Goal: Task Accomplishment & Management: Use online tool/utility

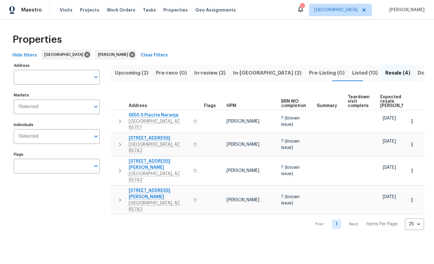
click at [115, 139] on button "button" at bounding box center [120, 144] width 12 height 19
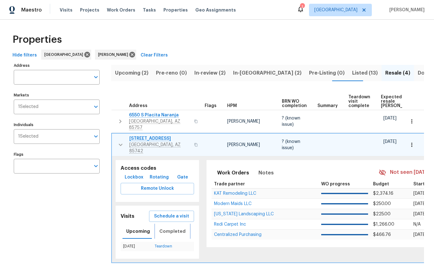
click at [165, 228] on span "Completed" at bounding box center [172, 232] width 26 height 8
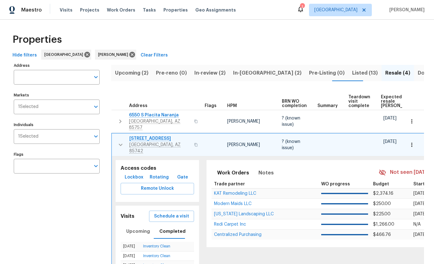
click at [158, 213] on span "Schedule a visit" at bounding box center [171, 217] width 35 height 8
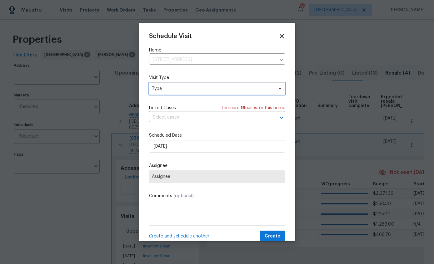
click at [235, 89] on span "Type" at bounding box center [212, 89] width 121 height 6
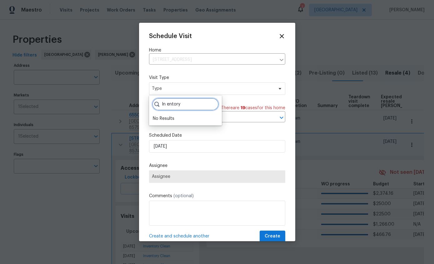
click at [202, 107] on input "In entory" at bounding box center [185, 104] width 66 height 12
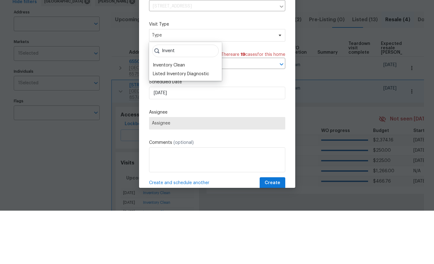
scroll to position [25, 0]
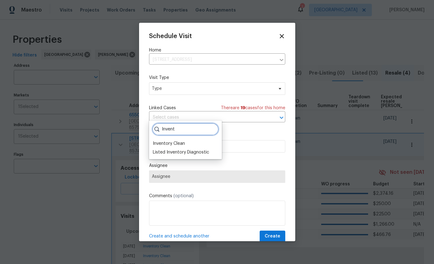
type input "Invent"
click at [160, 140] on div "Inventory Clean" at bounding box center [169, 143] width 32 height 6
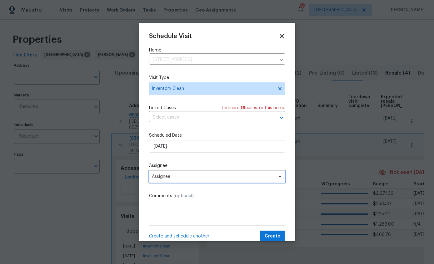
click at [240, 181] on span "Assignee" at bounding box center [217, 176] width 136 height 12
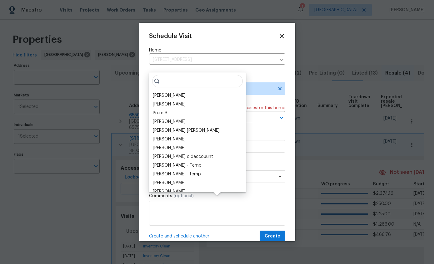
click at [182, 91] on div "[PERSON_NAME]" at bounding box center [197, 95] width 93 height 9
click at [159, 92] on div "[PERSON_NAME]" at bounding box center [169, 95] width 33 height 6
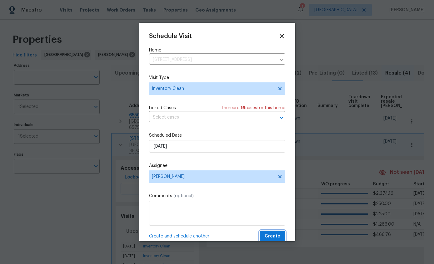
click at [277, 239] on span "Create" at bounding box center [272, 237] width 16 height 8
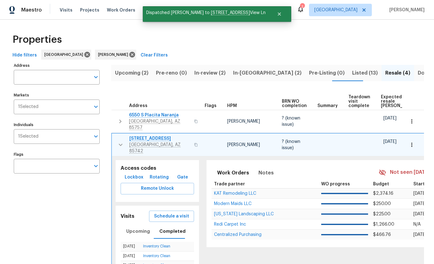
click at [115, 135] on button "button" at bounding box center [120, 144] width 12 height 19
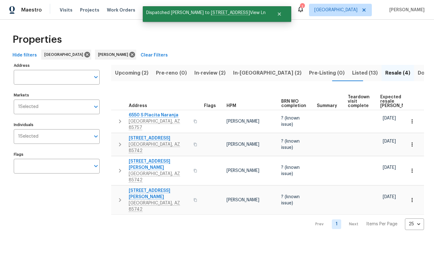
scroll to position [0, 0]
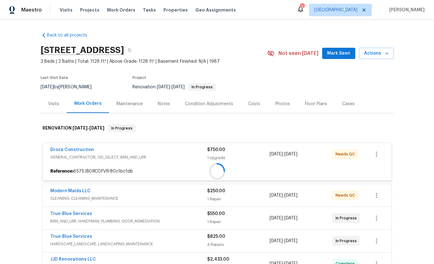
scroll to position [68, 0]
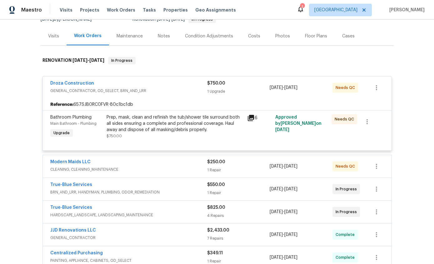
click at [129, 91] on span "GENERAL_CONTRACTOR, OD_SELECT, BRN_AND_LRR" at bounding box center [128, 91] width 157 height 6
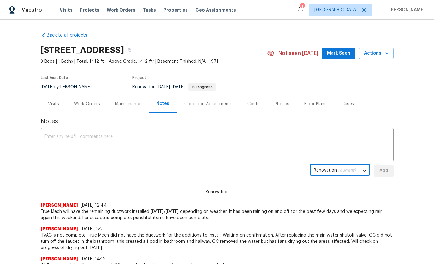
click at [84, 106] on div "Work Orders" at bounding box center [87, 104] width 26 height 6
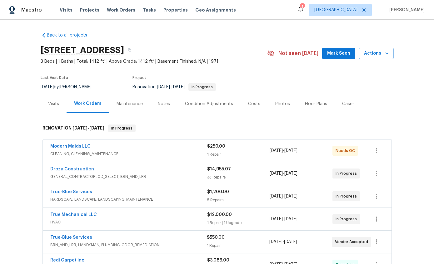
click at [147, 175] on span "GENERAL_CONTRACTOR, OD_SELECT, BRN_AND_LRR" at bounding box center [128, 177] width 157 height 6
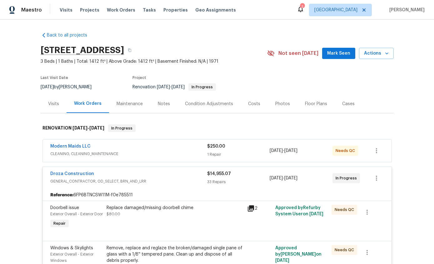
click at [69, 172] on link "Droza Construction" at bounding box center [72, 174] width 44 height 4
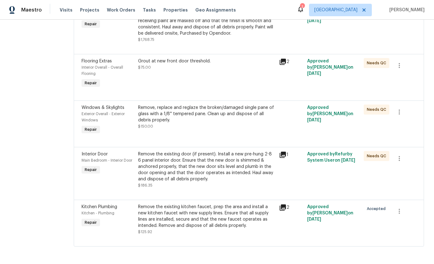
scroll to position [1837, 0]
click at [253, 229] on div "Remove the existing kitchen faucet, prep the area and install a new kitchen fau…" at bounding box center [206, 216] width 137 height 25
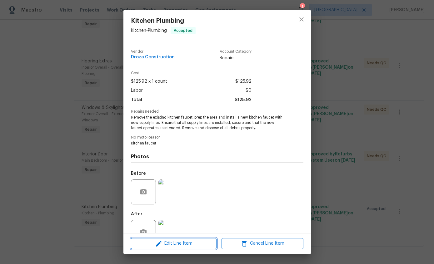
click at [189, 247] on span "Edit Line Item" at bounding box center [174, 244] width 82 height 8
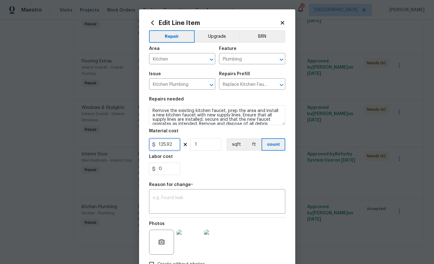
click at [178, 146] on input "125.92" at bounding box center [164, 144] width 31 height 12
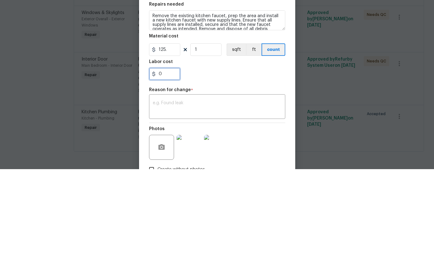
click at [175, 163] on input "0" at bounding box center [164, 169] width 31 height 12
type input "125"
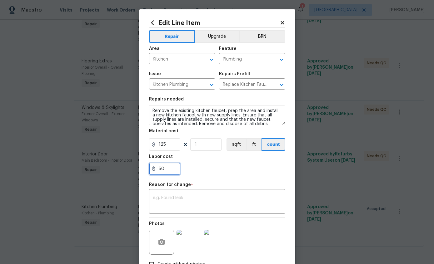
type input "50"
click at [163, 204] on textarea at bounding box center [217, 202] width 129 height 13
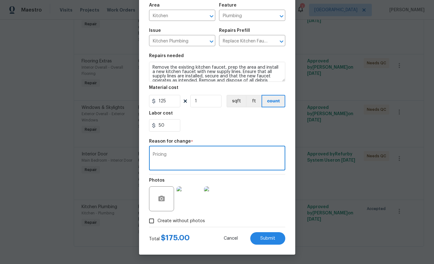
scroll to position [45, 0]
type textarea "Pricing"
click at [267, 242] on button "Submit" at bounding box center [267, 238] width 35 height 12
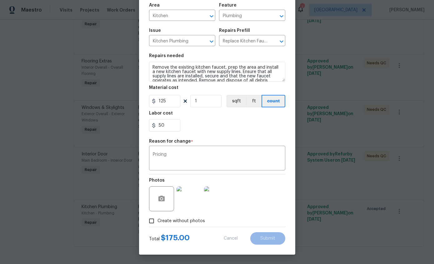
type input "125.92"
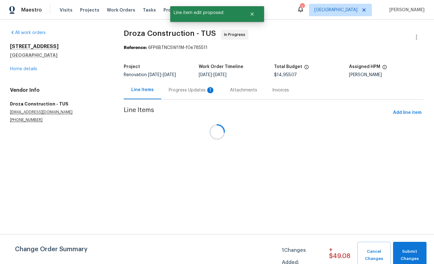
scroll to position [0, 0]
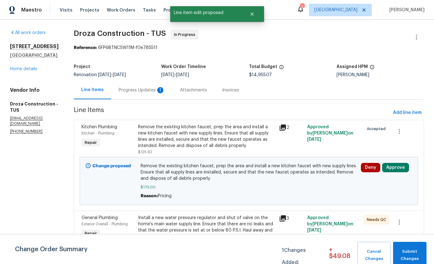
click at [397, 166] on button "Approve" at bounding box center [395, 167] width 27 height 9
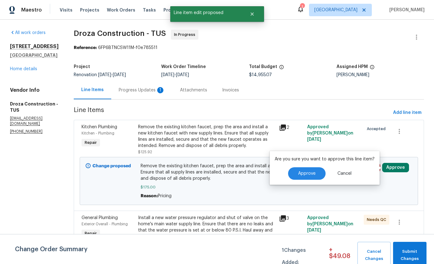
click at [304, 173] on span "Approve" at bounding box center [306, 173] width 17 height 5
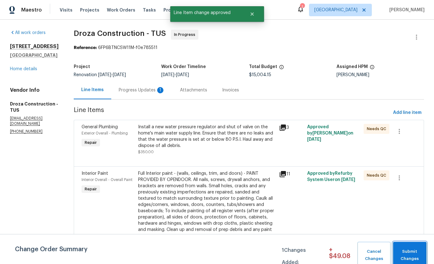
click at [410, 254] on span "Submit Changes" at bounding box center [409, 255] width 27 height 14
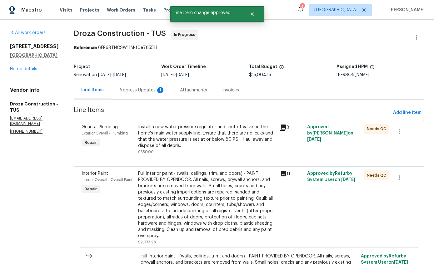
click at [141, 91] on div "Progress Updates 1" at bounding box center [142, 90] width 46 height 6
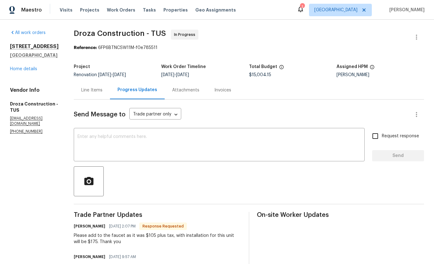
click at [313, 138] on textarea at bounding box center [218, 146] width 283 height 22
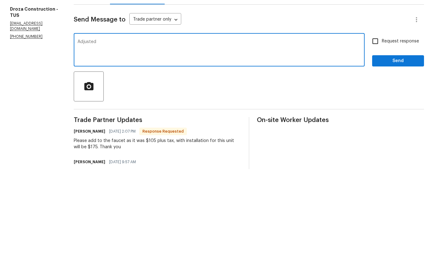
type textarea "Adjusted"
click at [407, 152] on span "Send" at bounding box center [398, 156] width 42 height 8
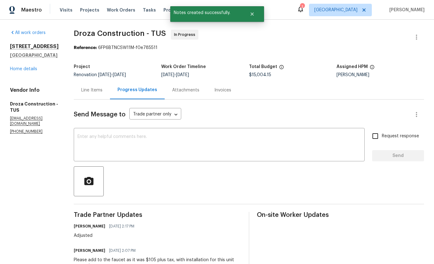
click at [18, 67] on link "Home details" at bounding box center [23, 69] width 27 height 4
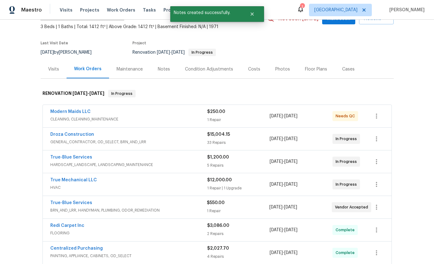
scroll to position [35, 0]
